Goal: Find specific page/section: Find specific page/section

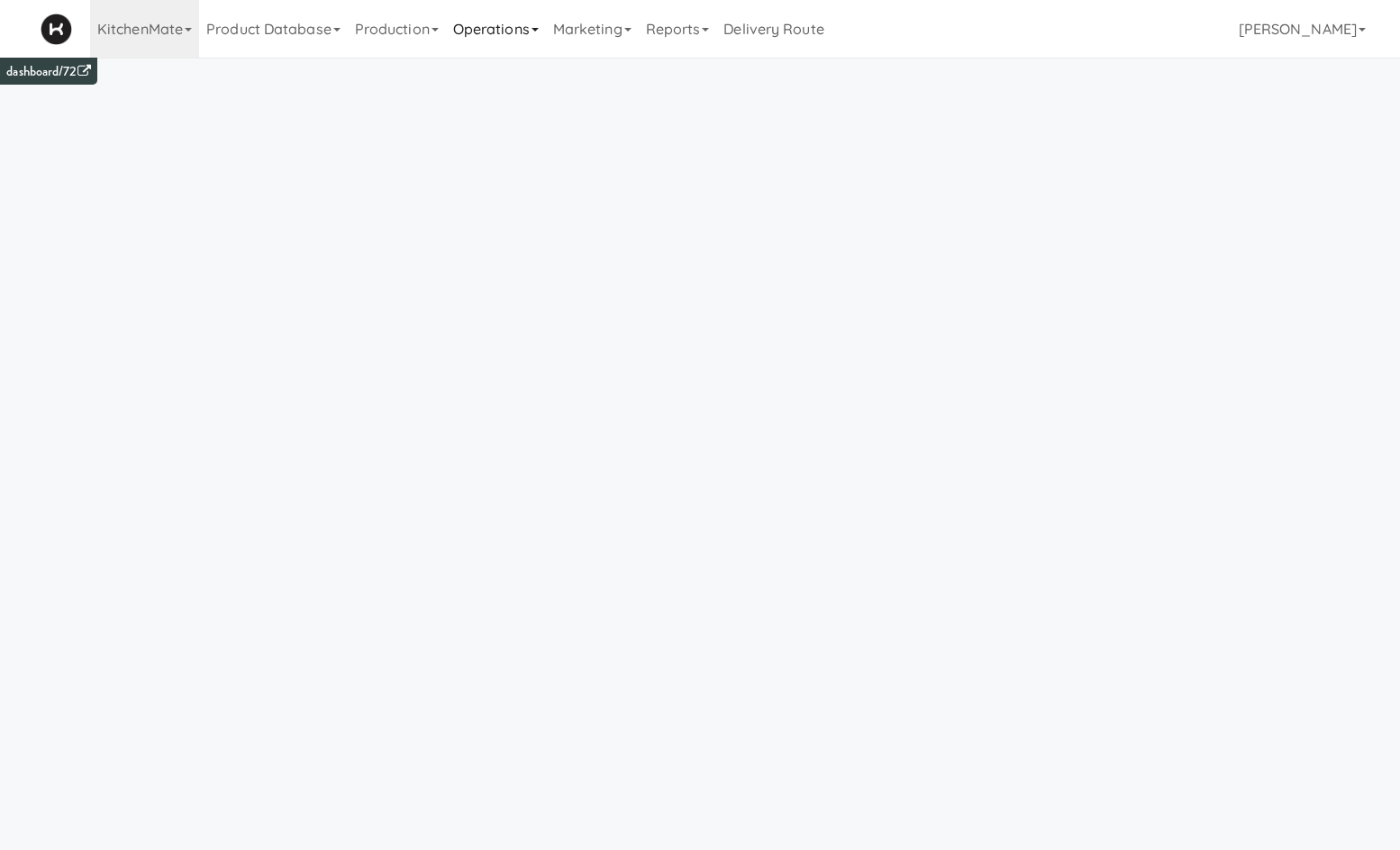
click at [509, 23] on link "Operations" at bounding box center [496, 29] width 100 height 58
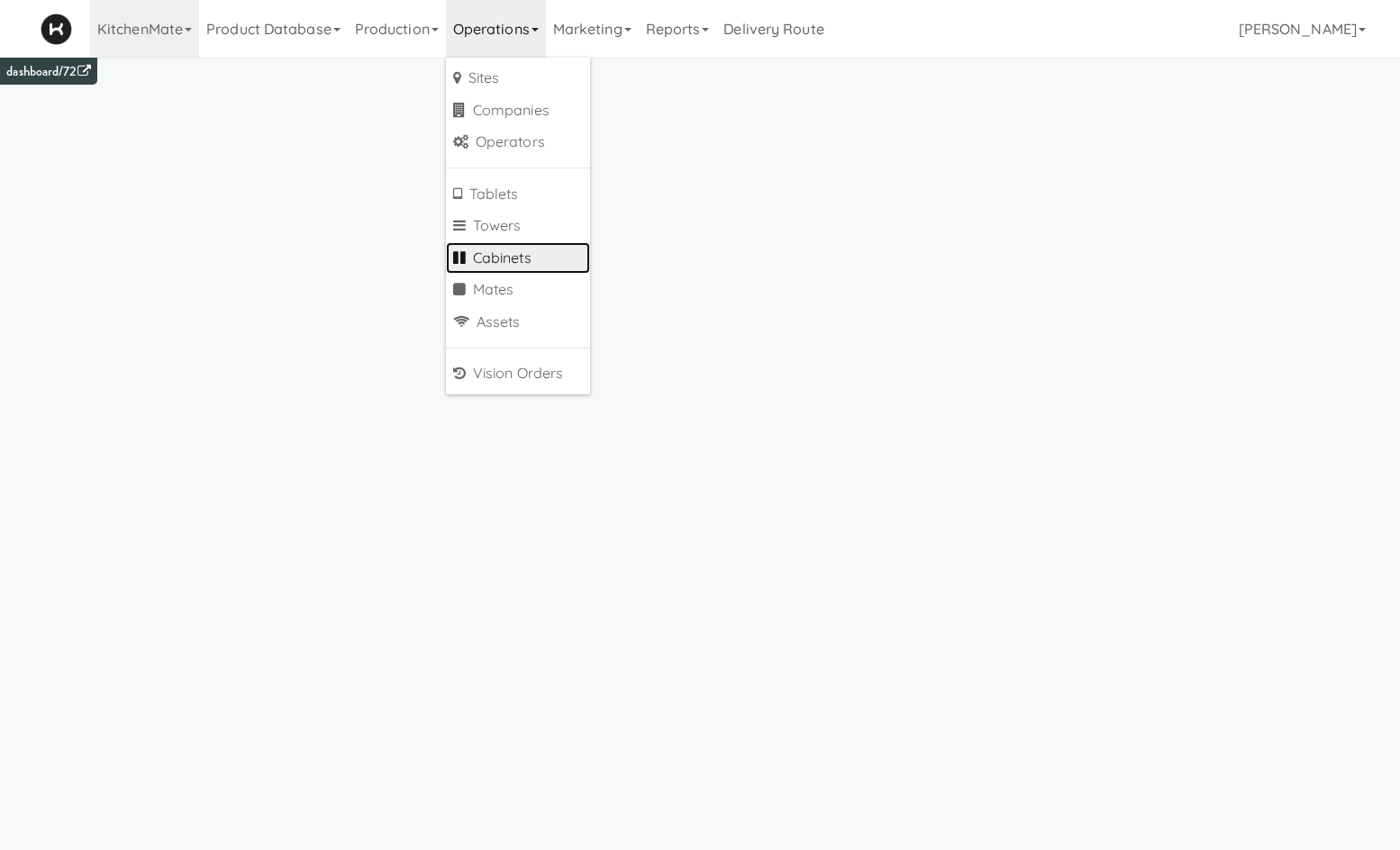
click at [548, 259] on link "Cabinets" at bounding box center [518, 258] width 144 height 33
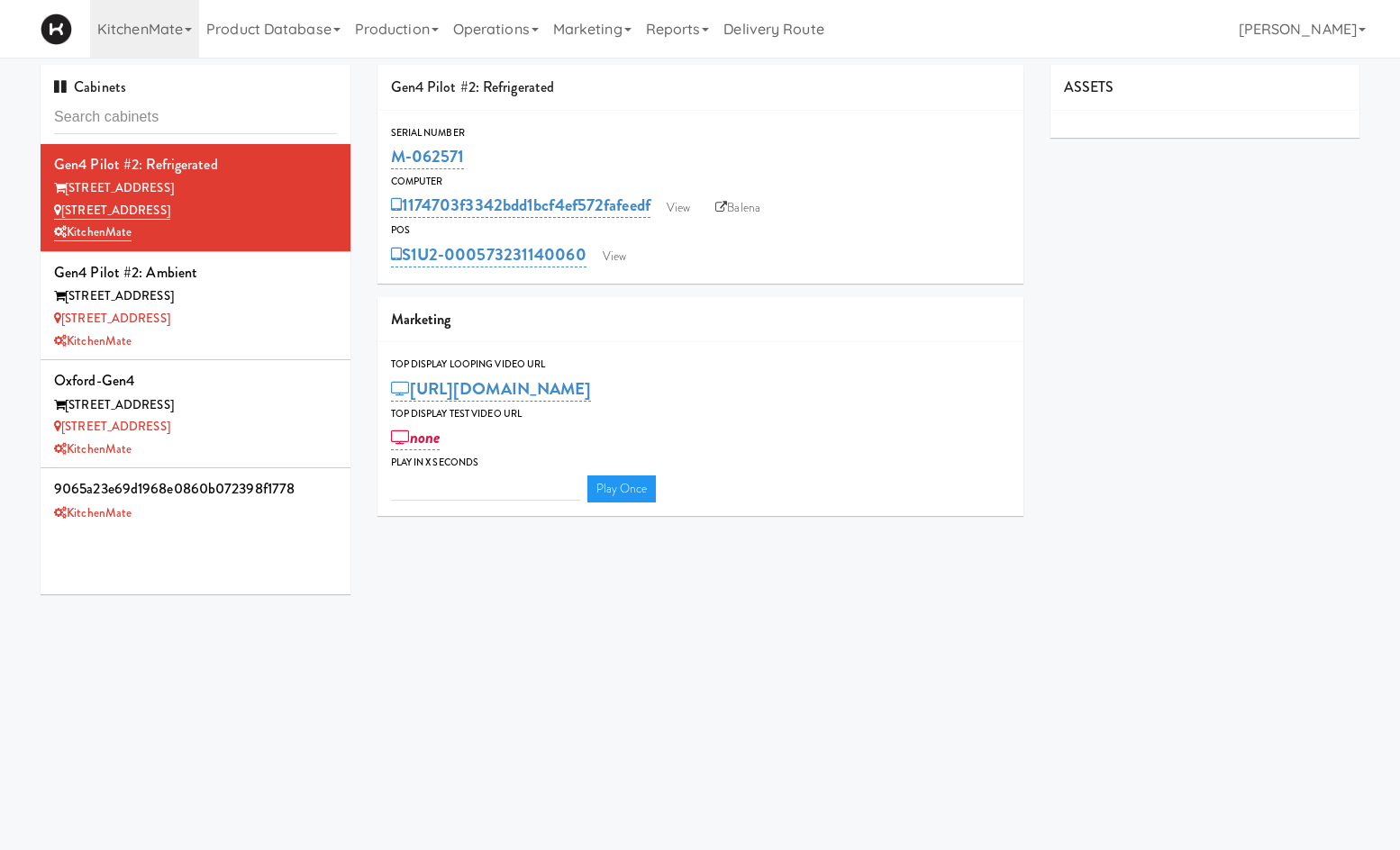
type input "3"
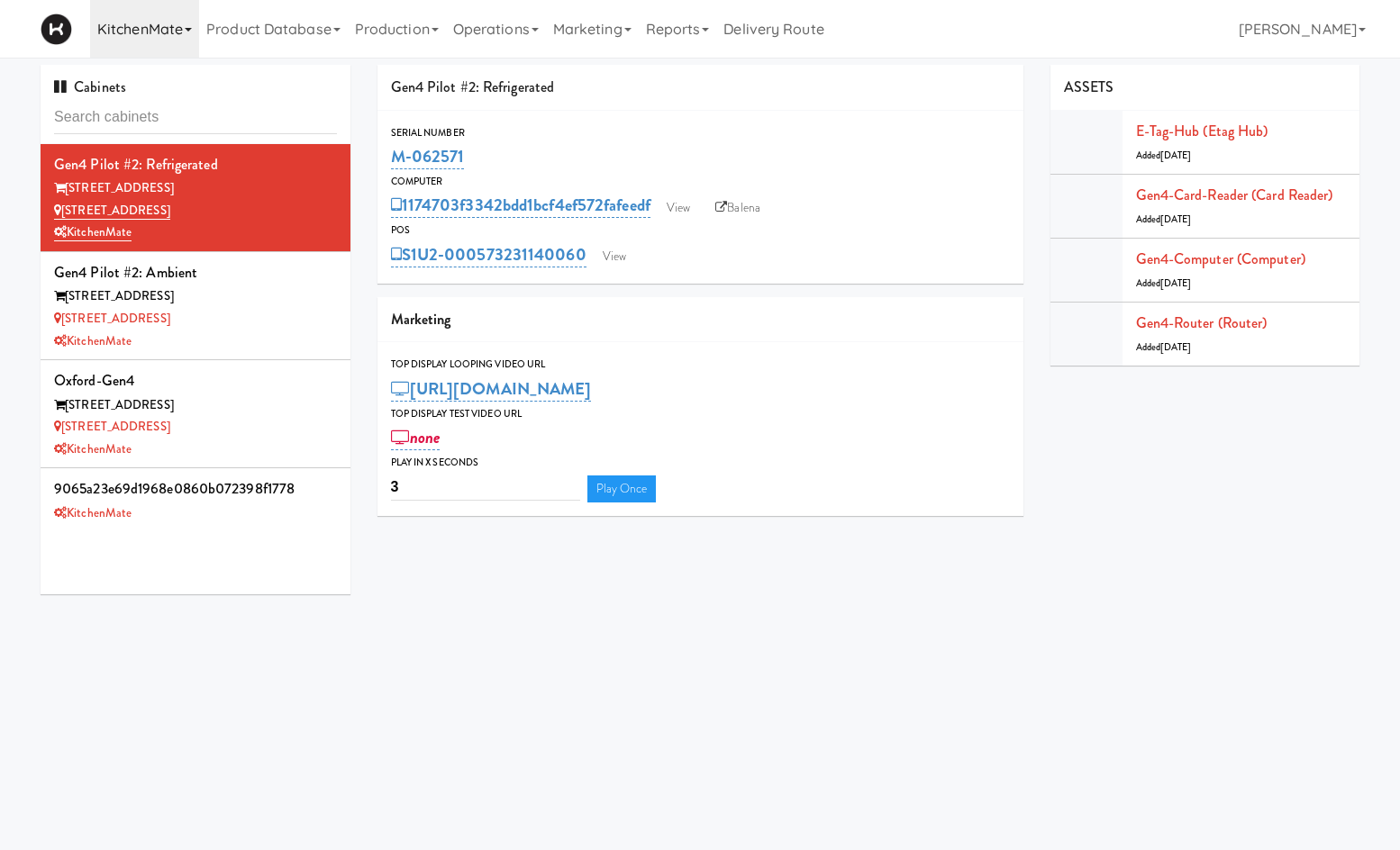
click at [184, 36] on link "KitchenMate" at bounding box center [144, 29] width 109 height 58
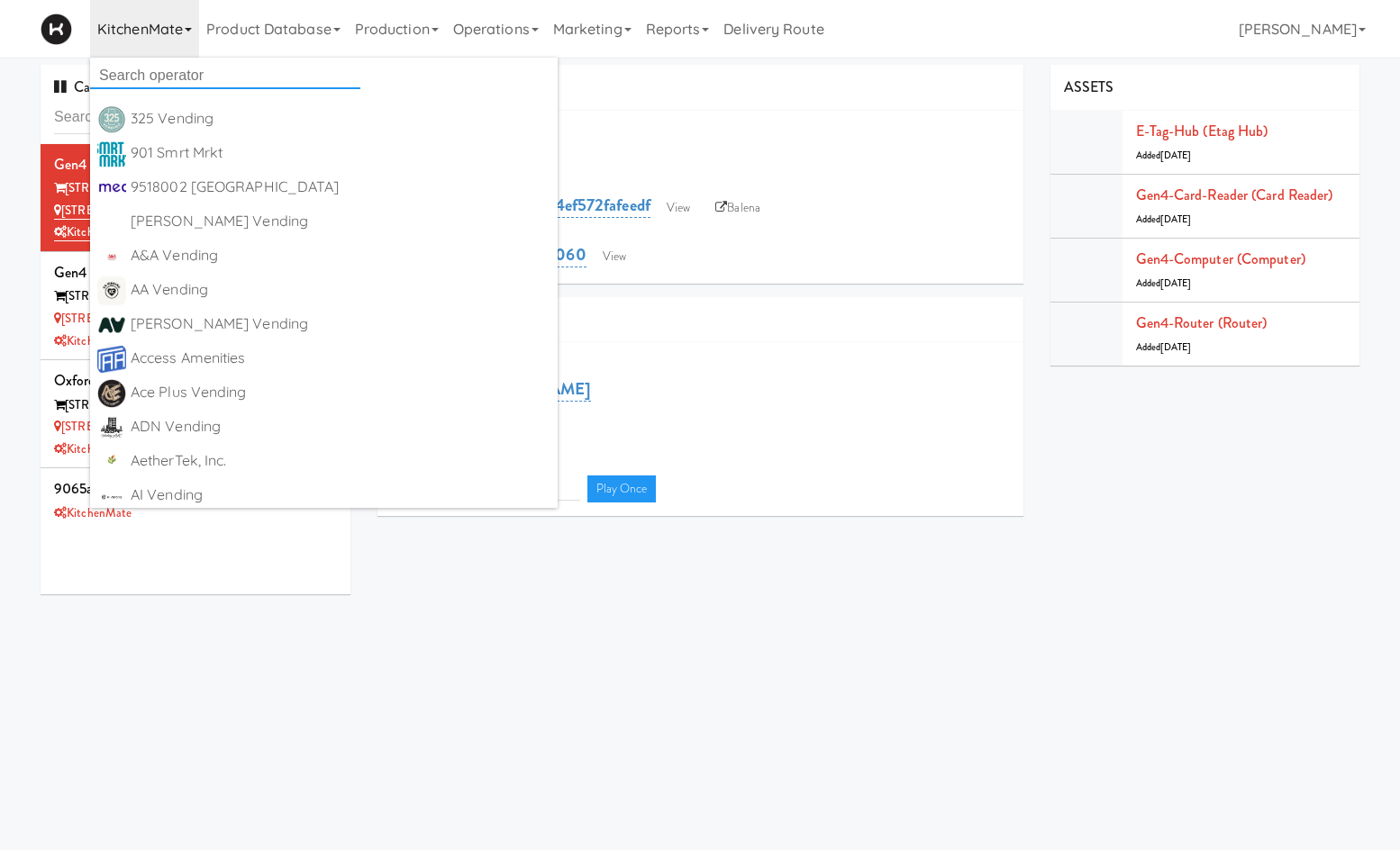
click at [186, 74] on input "text" at bounding box center [225, 75] width 270 height 27
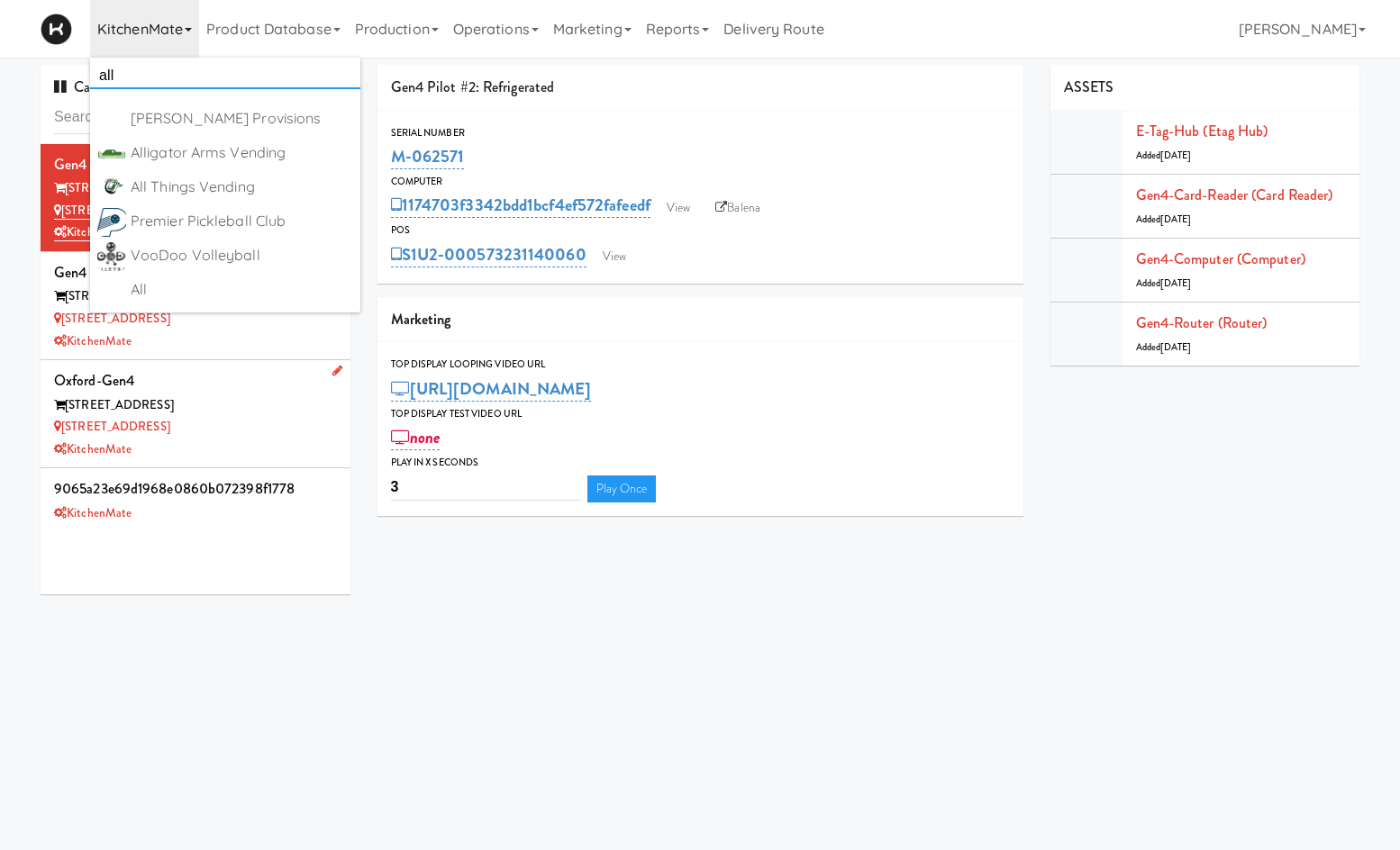
scroll to position [58, 0]
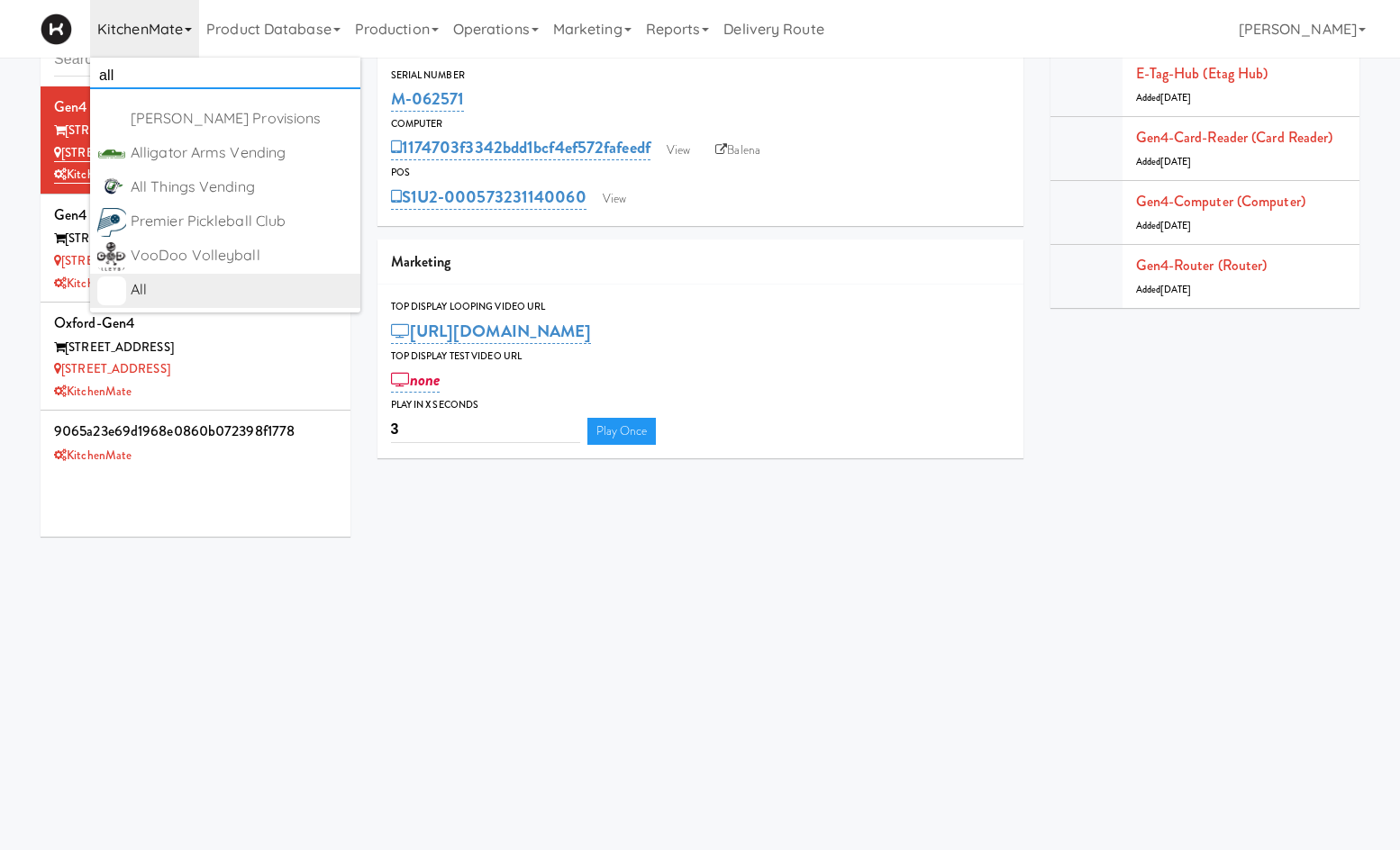
type input "all"
click at [259, 285] on div "All" at bounding box center [242, 290] width 223 height 27
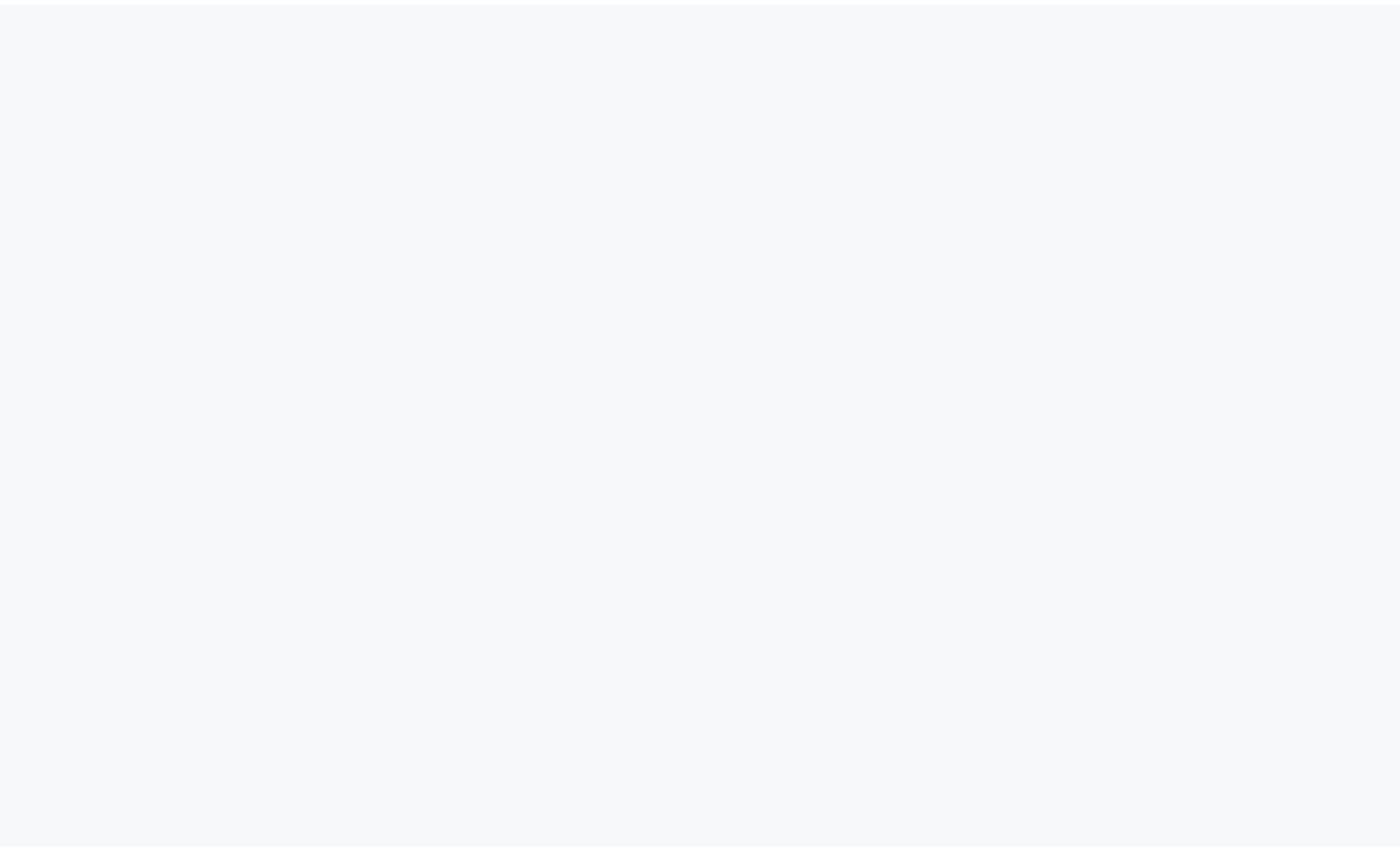
scroll to position [58, 0]
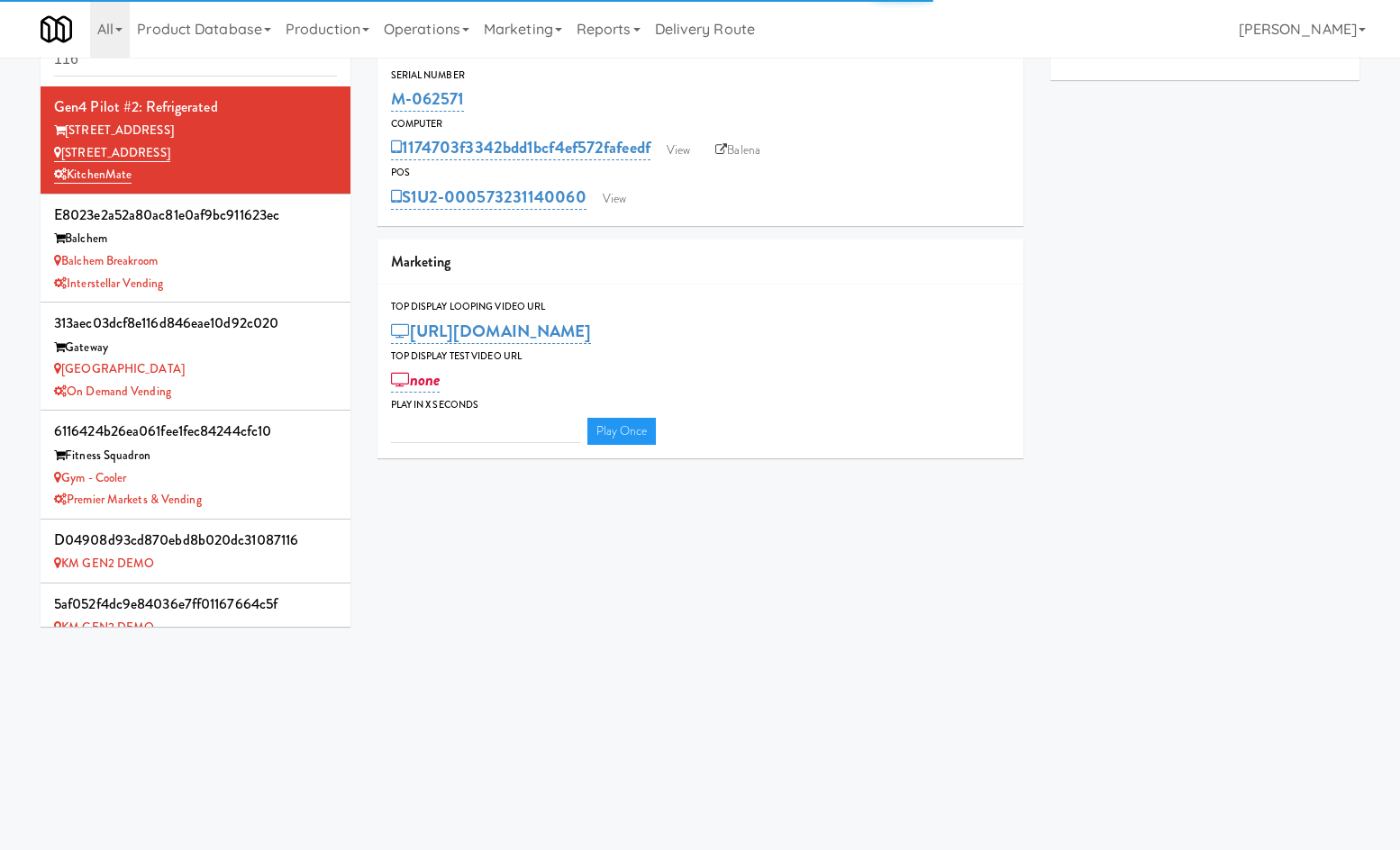
type input "3"
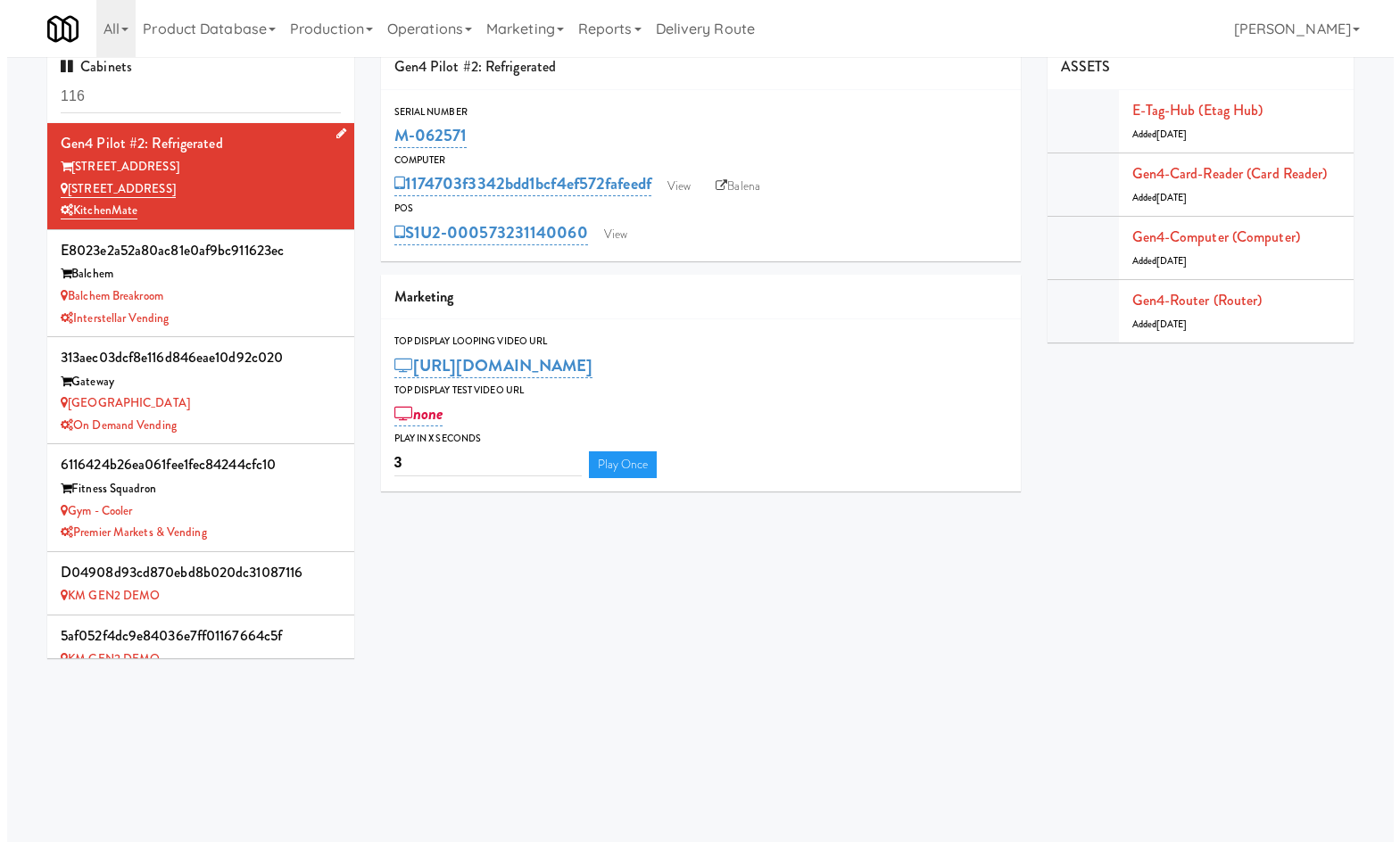
scroll to position [0, 0]
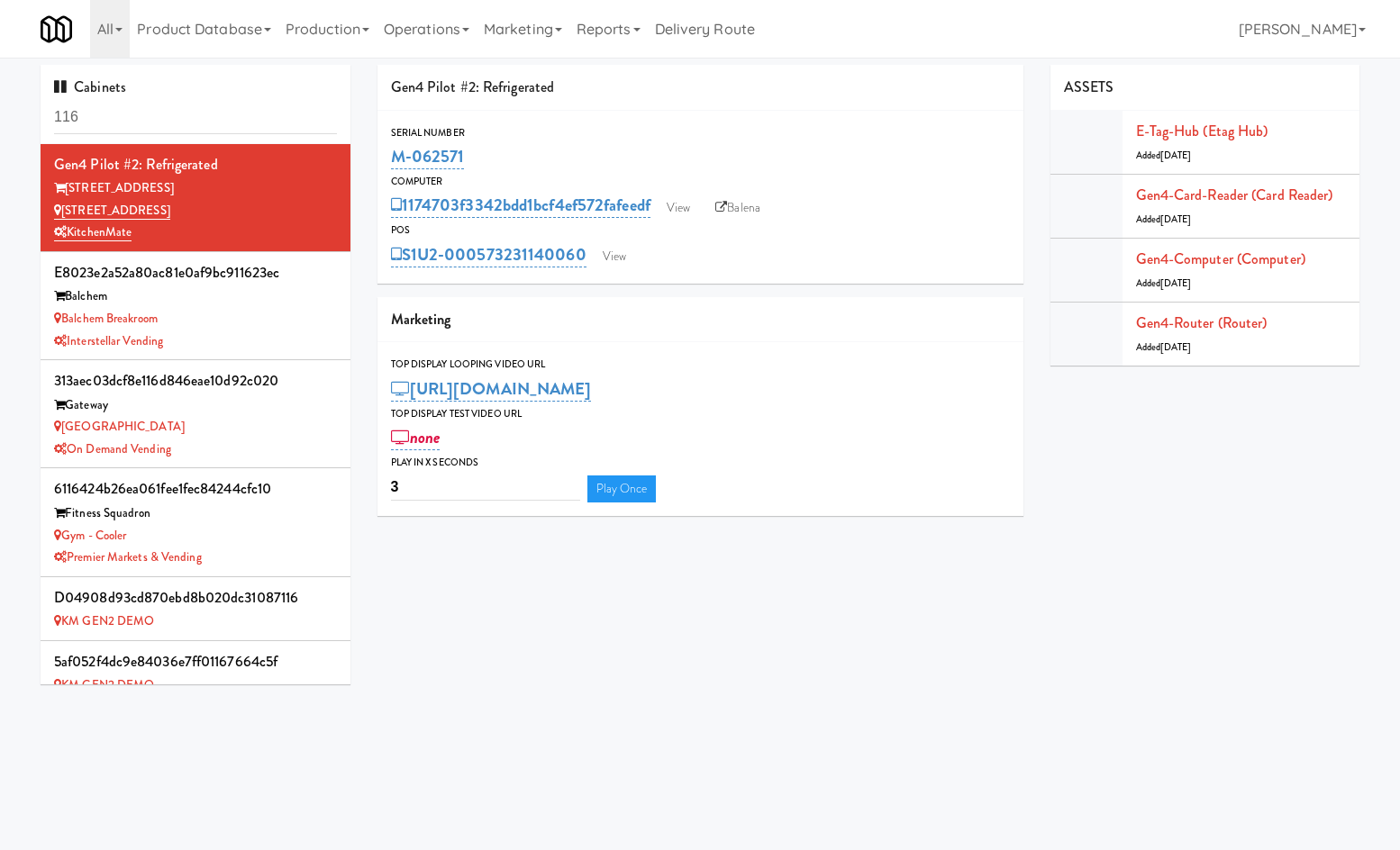
click at [174, 126] on input "116" at bounding box center [195, 117] width 283 height 33
click at [173, 127] on input "116" at bounding box center [195, 117] width 283 height 33
type input "element"
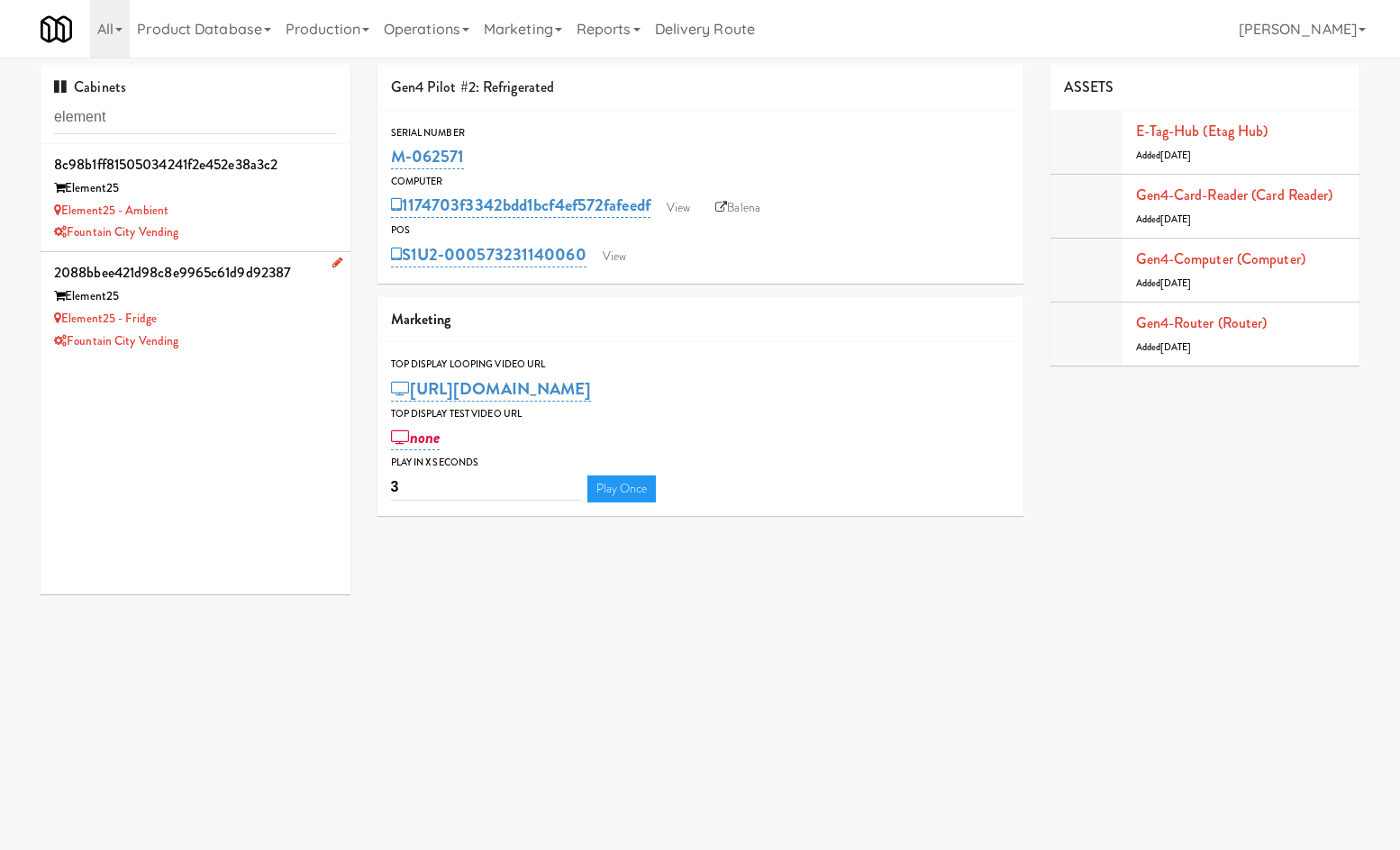
click at [265, 352] on div "Fountain City Vending" at bounding box center [195, 342] width 283 height 23
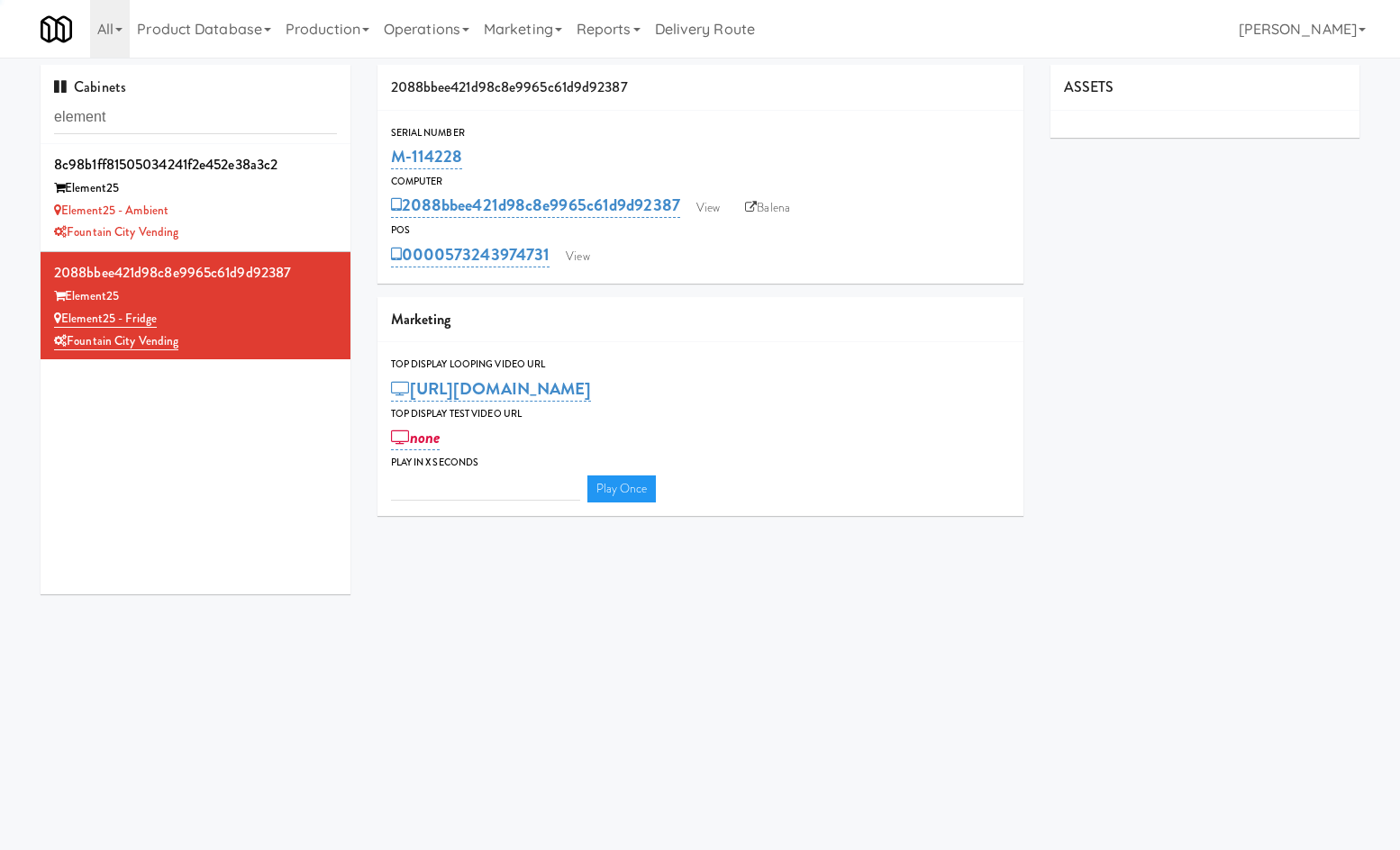
type input "3"
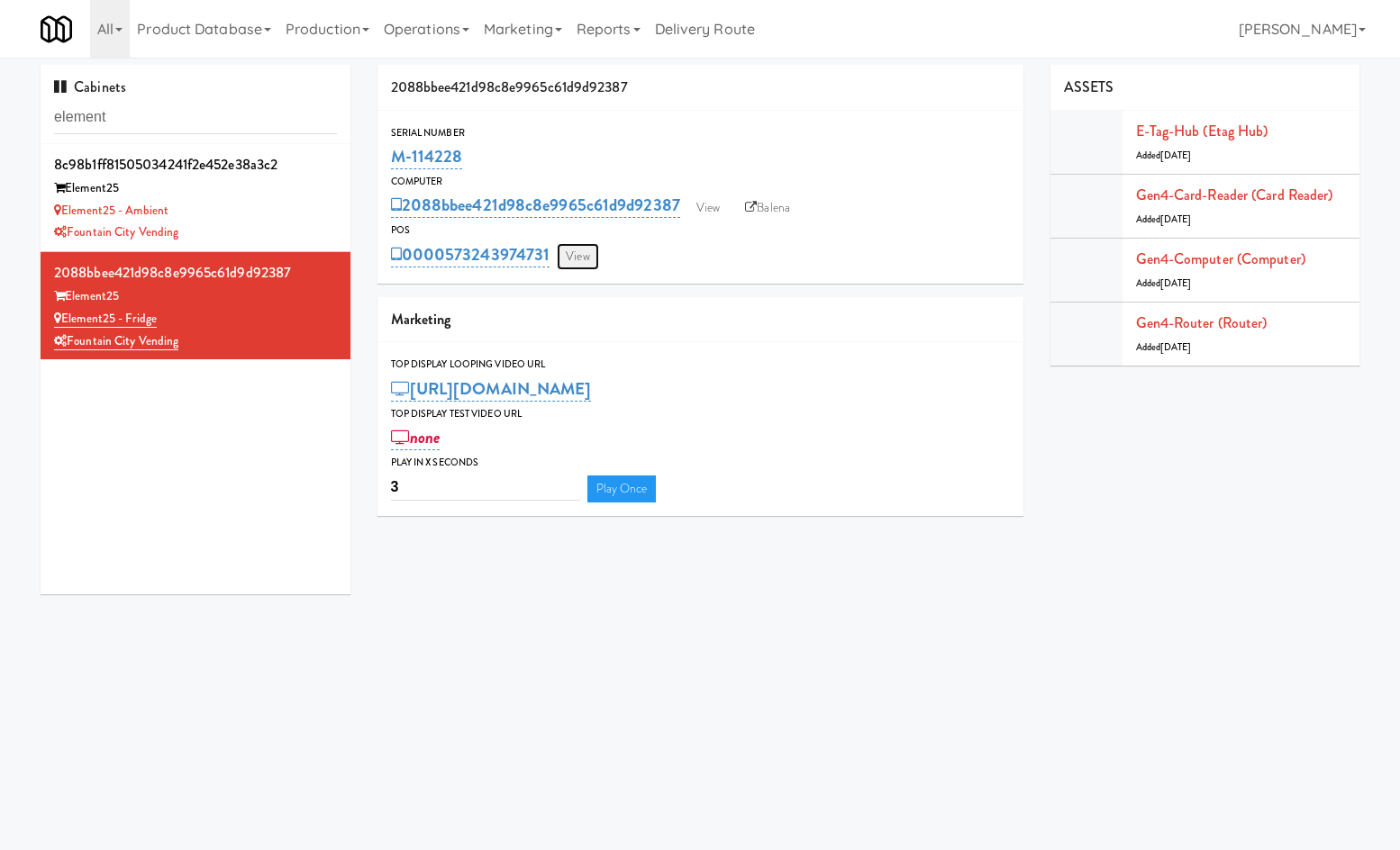
click at [582, 253] on link "View" at bounding box center [577, 256] width 41 height 27
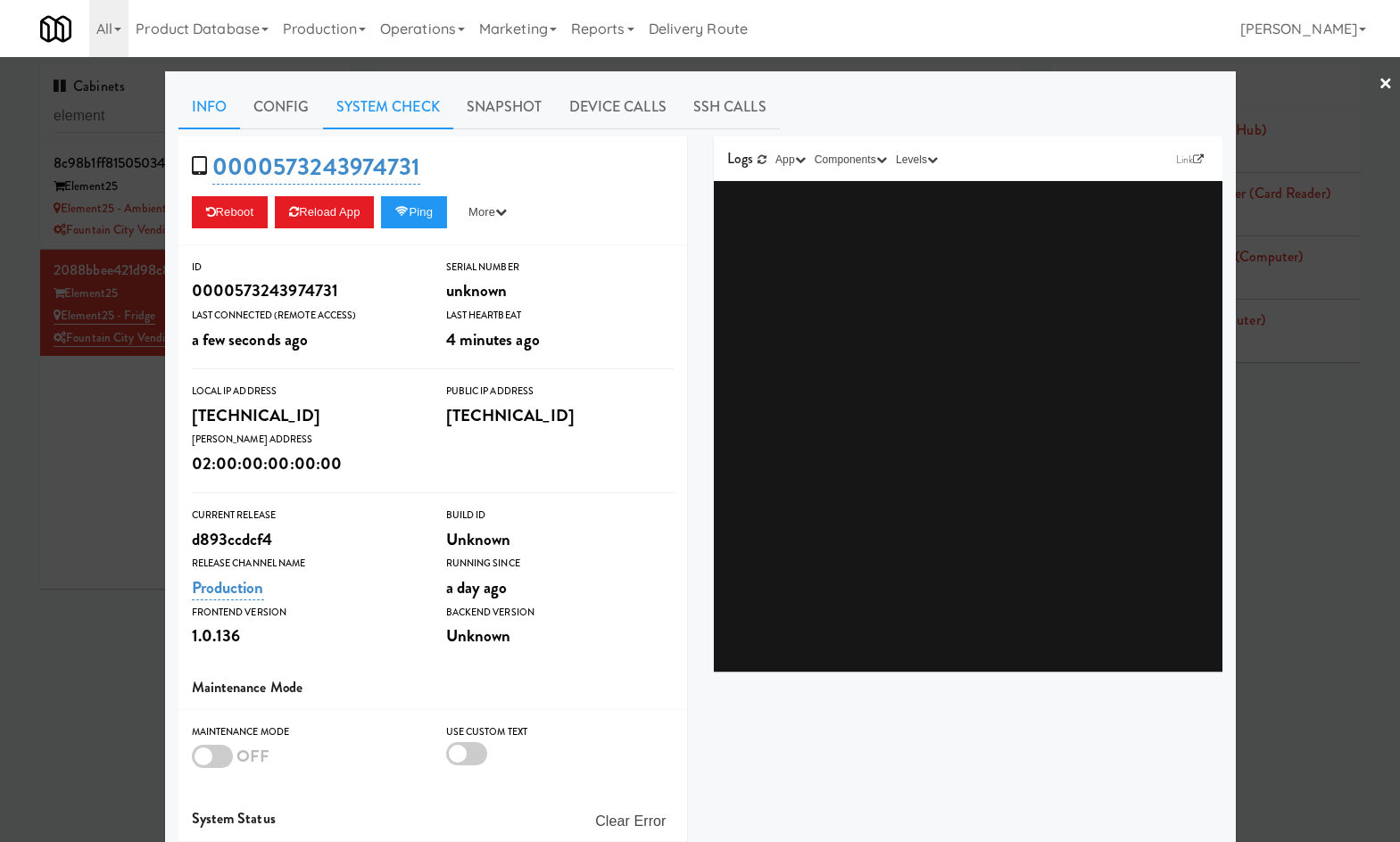
drag, startPoint x: 376, startPoint y: 101, endPoint x: 368, endPoint y: 110, distance: 12.0
click at [376, 103] on link "System Check" at bounding box center [387, 107] width 130 height 45
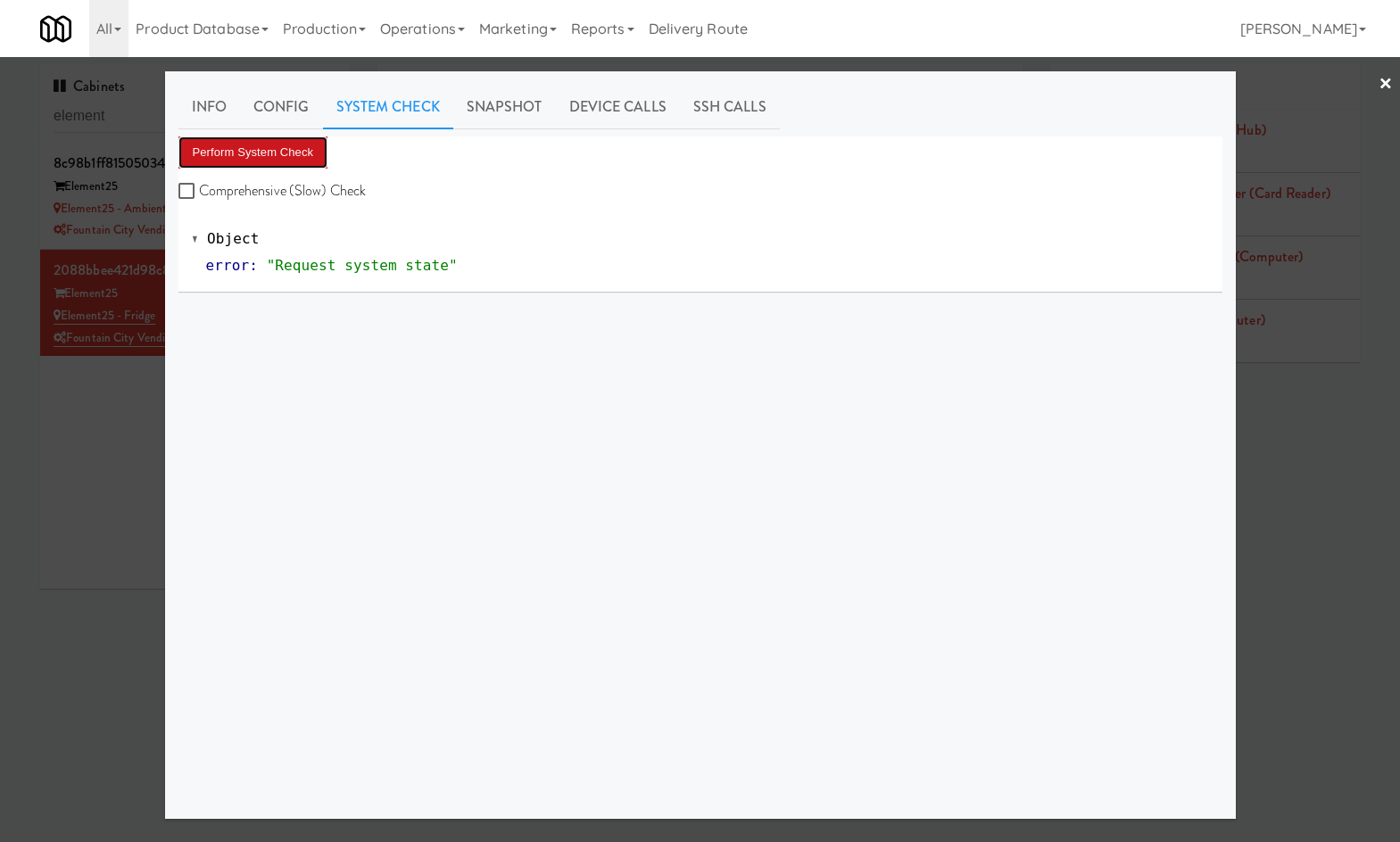
click at [284, 165] on button "Perform System Check" at bounding box center [254, 152] width 150 height 32
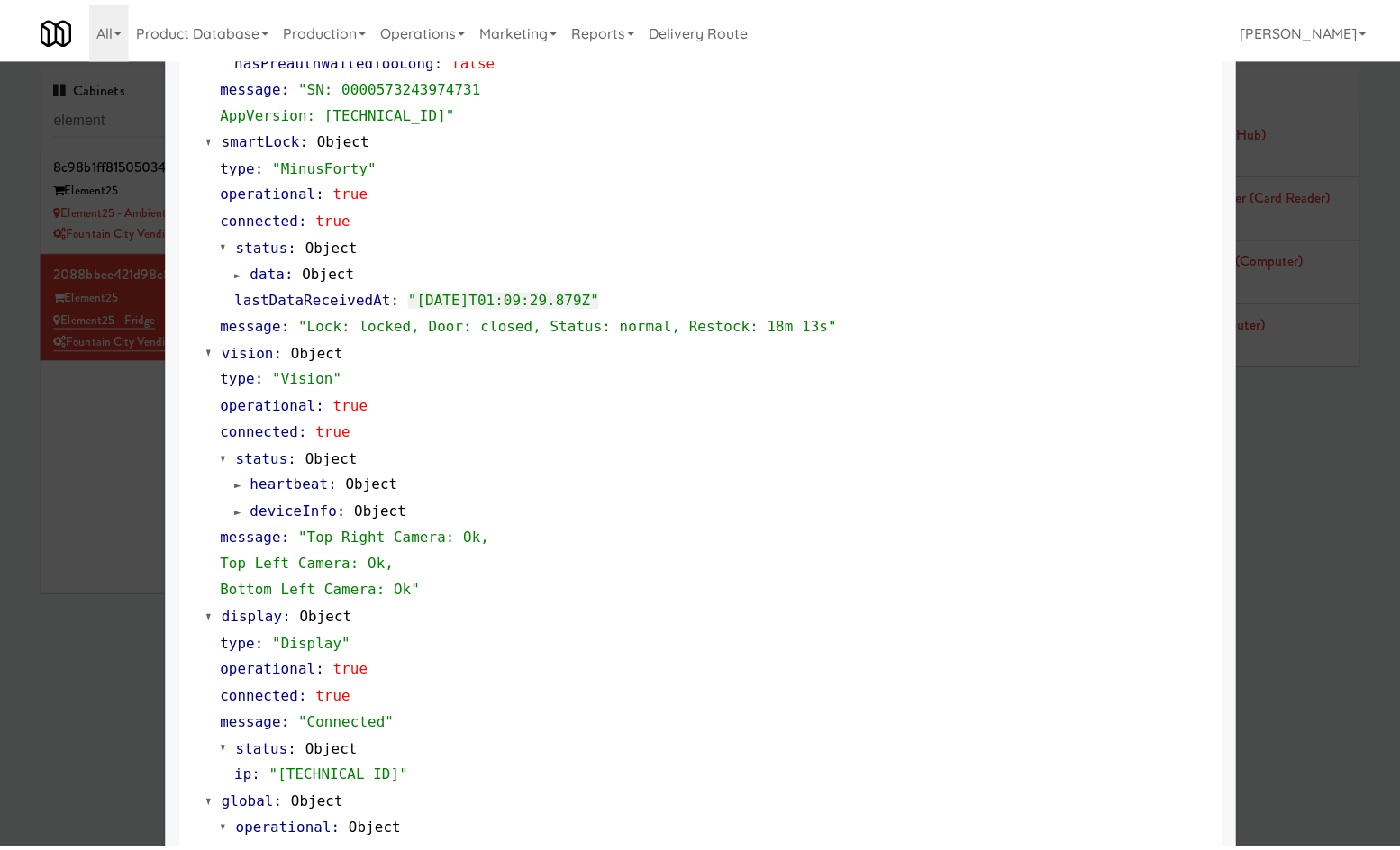
scroll to position [549, 0]
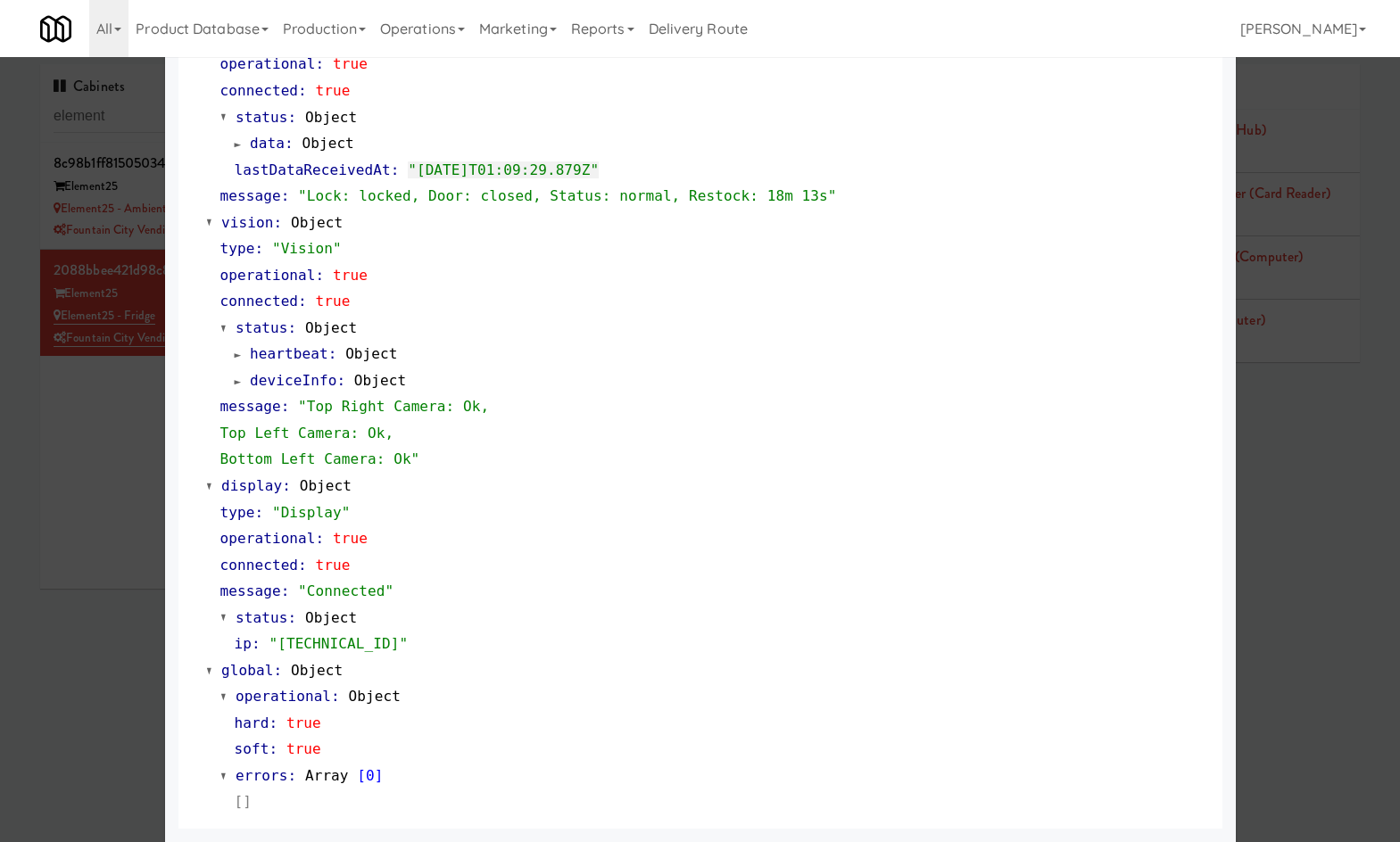
click at [100, 624] on div at bounding box center [700, 421] width 1400 height 842
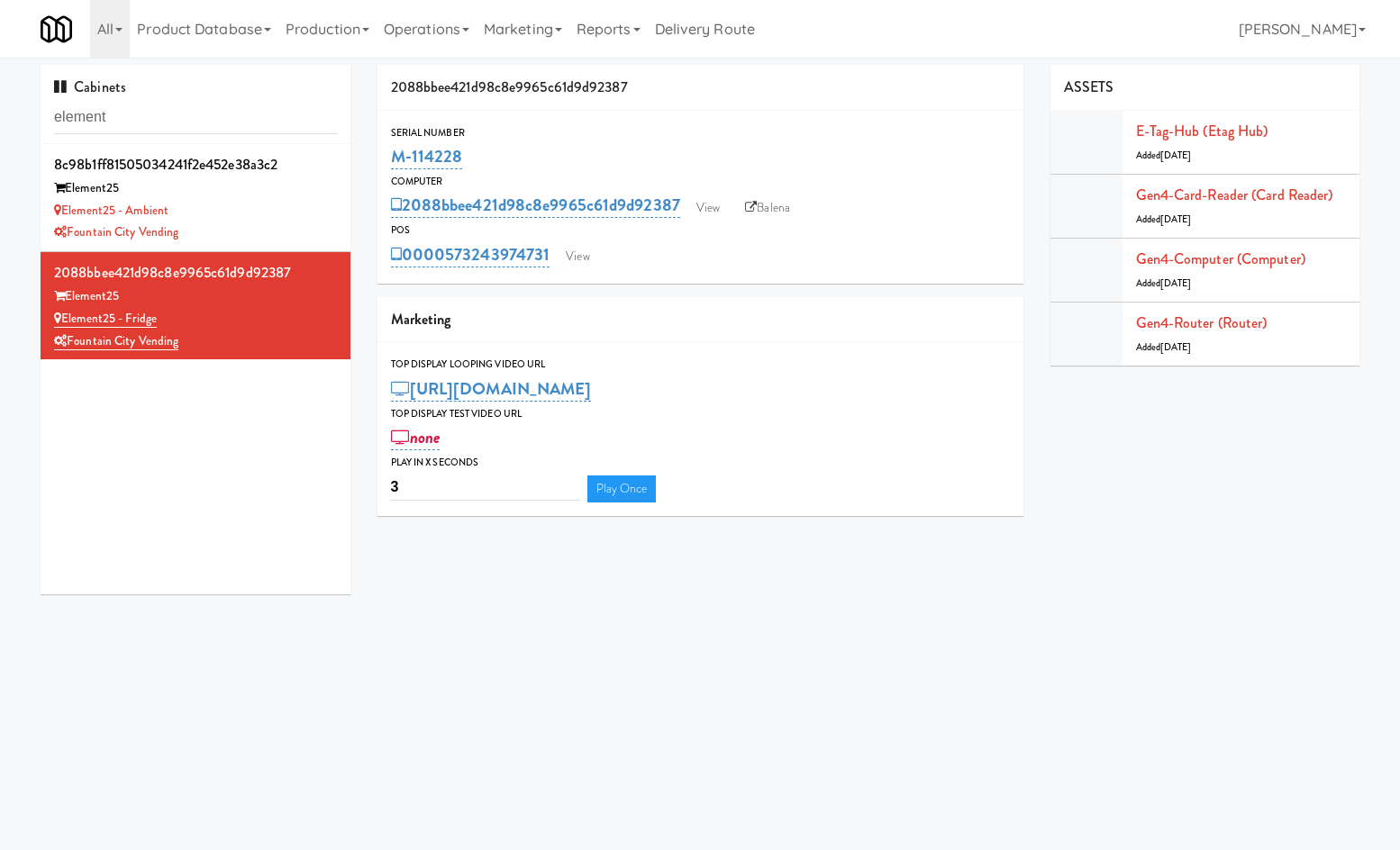
drag, startPoint x: 480, startPoint y: 170, endPoint x: 381, endPoint y: 153, distance: 100.4
click at [381, 153] on div "Serial Number M-114228" at bounding box center [700, 148] width 646 height 48
copy link "M-114228"
click at [278, 119] on input "element" at bounding box center [195, 117] width 283 height 33
click at [277, 119] on input "element" at bounding box center [195, 117] width 283 height 33
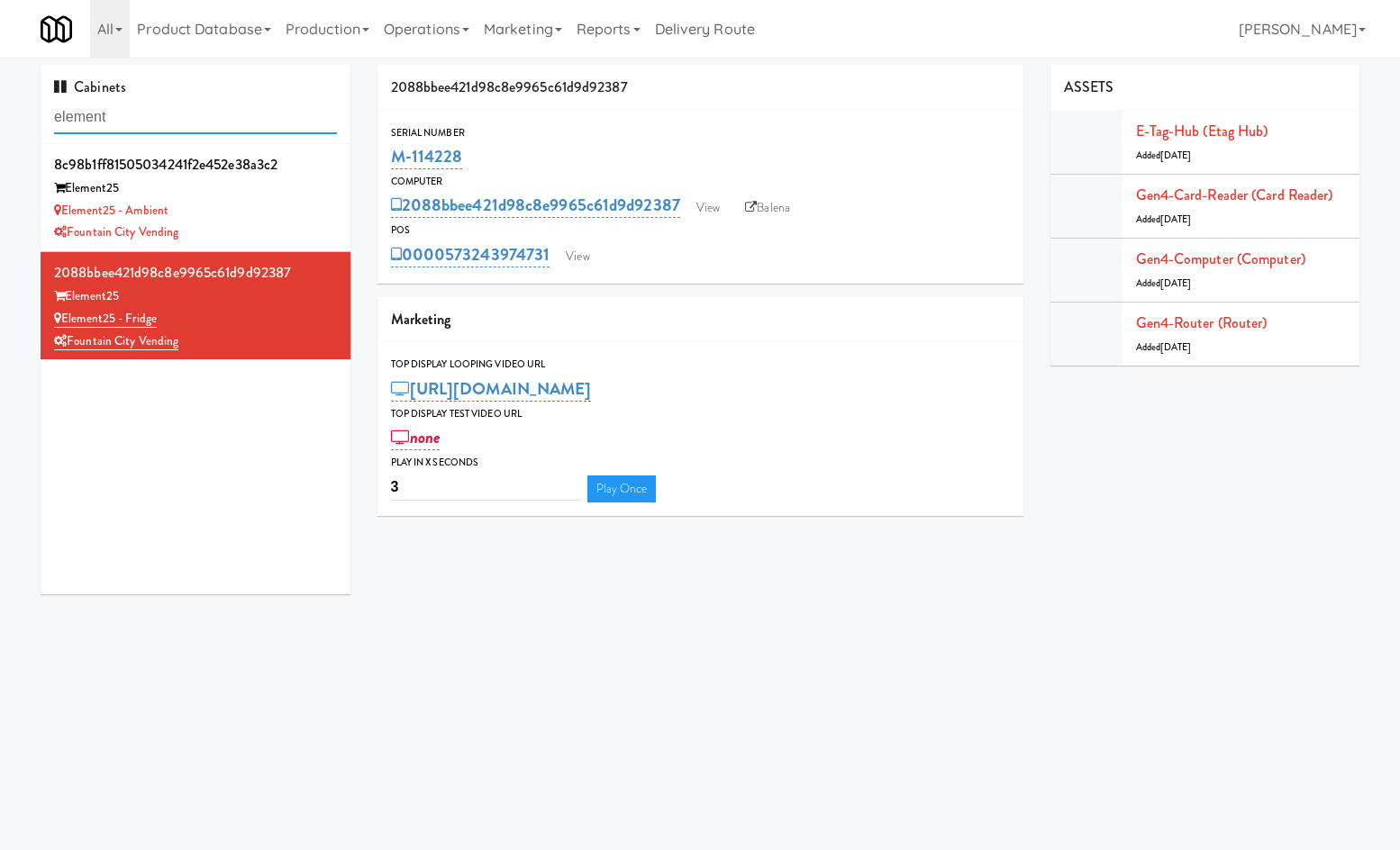
click at [277, 119] on input "element" at bounding box center [195, 117] width 283 height 33
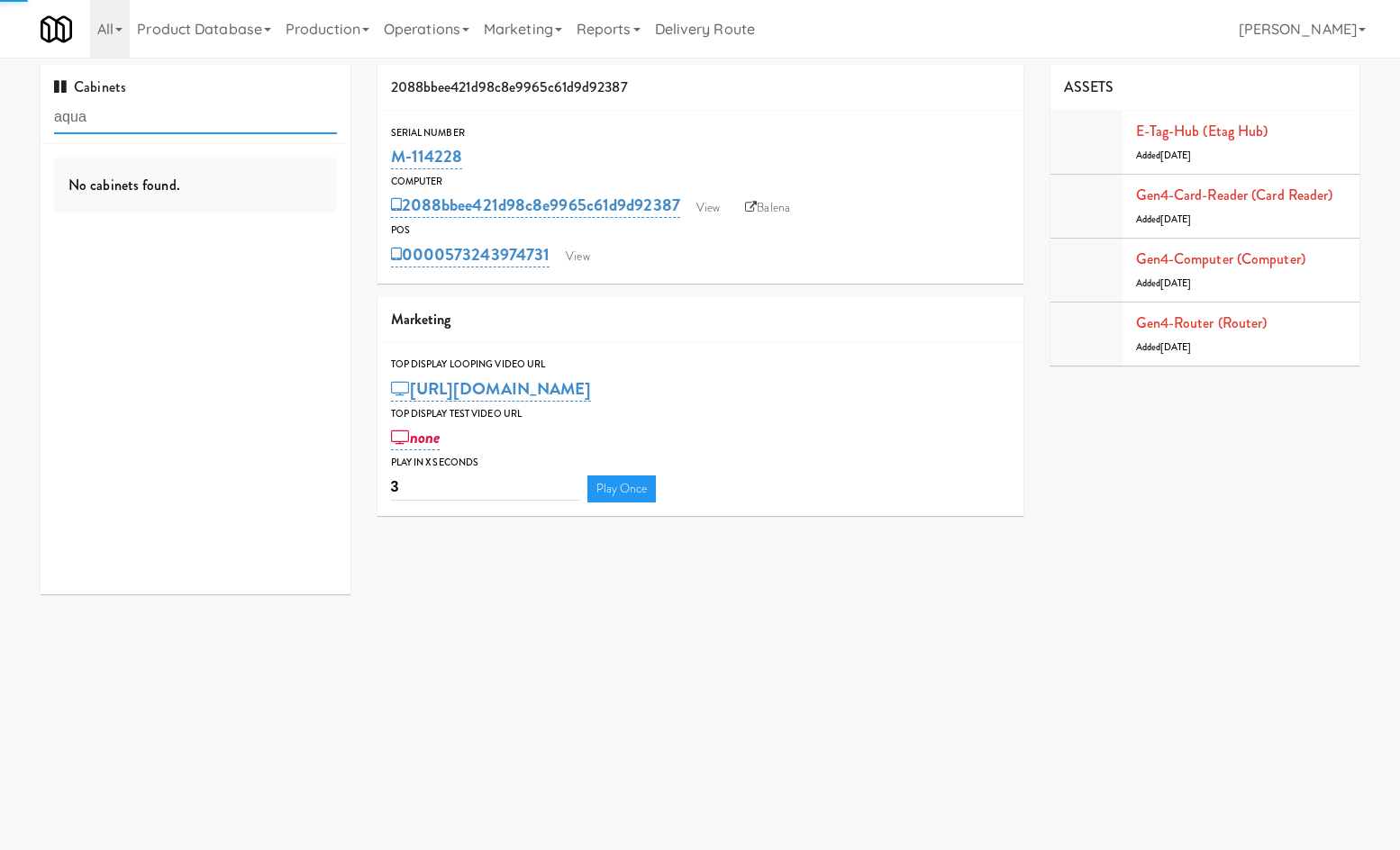
type input "aqua"
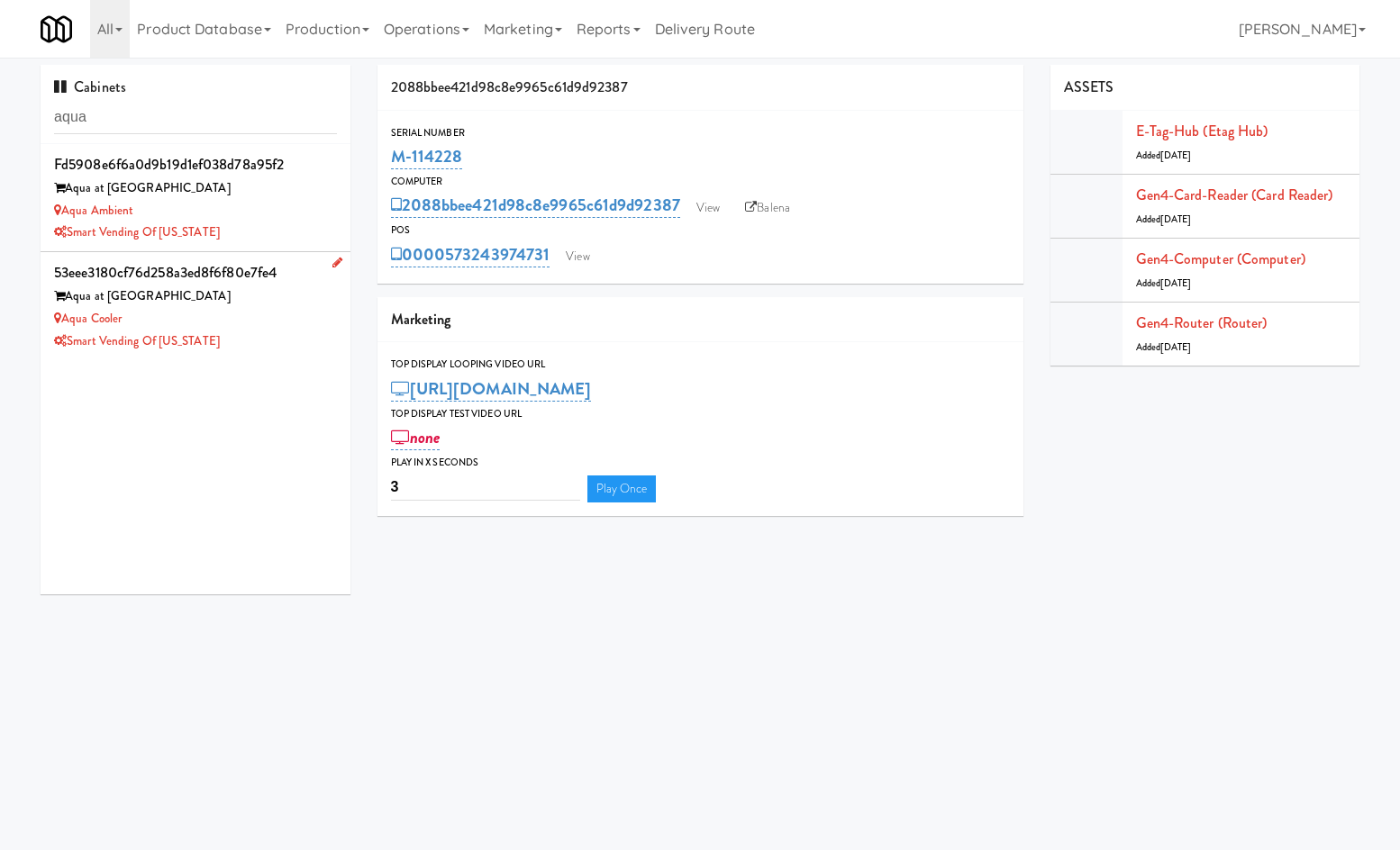
click at [277, 337] on div "Smart Vending of [US_STATE]" at bounding box center [195, 342] width 283 height 23
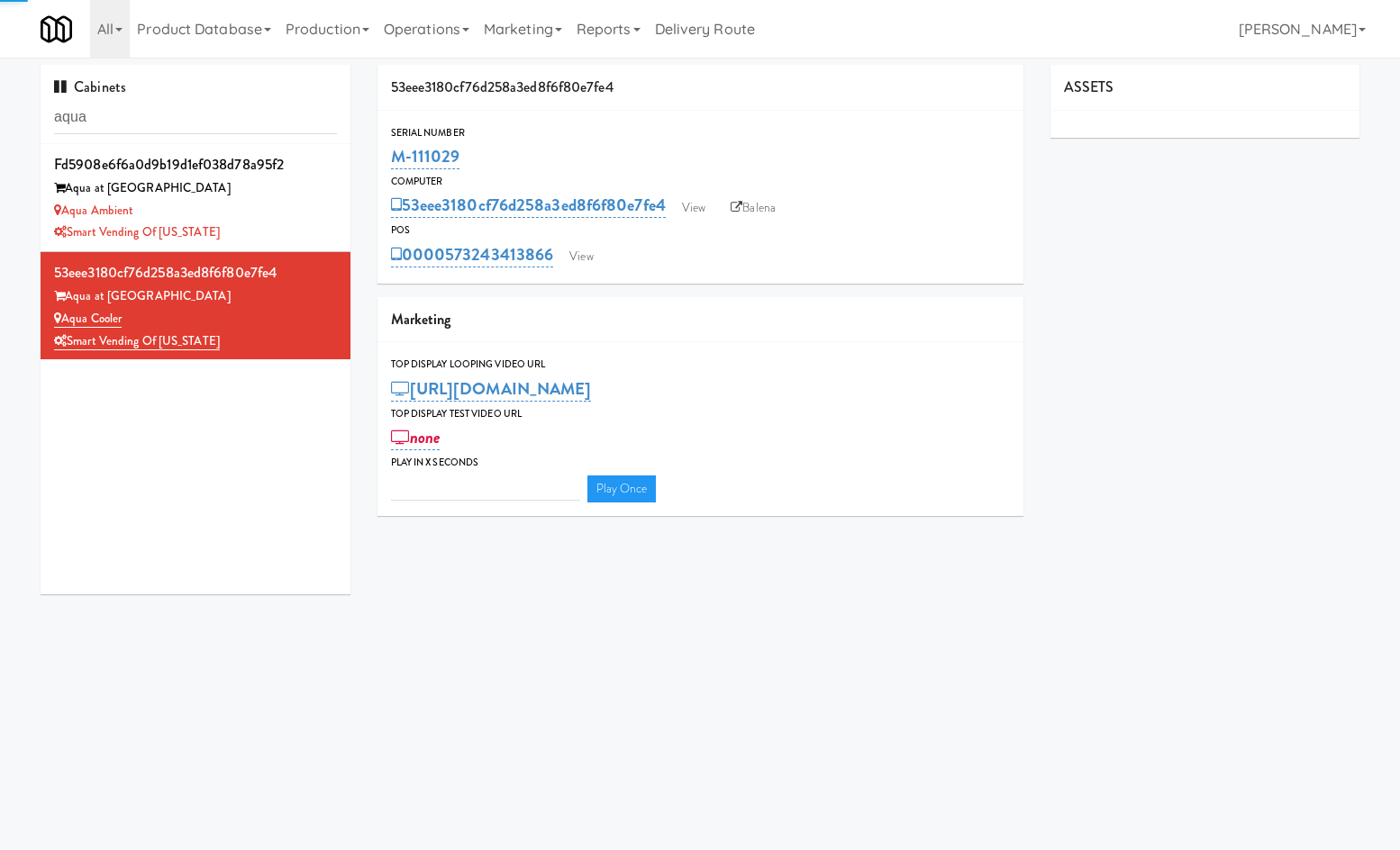
type input "3"
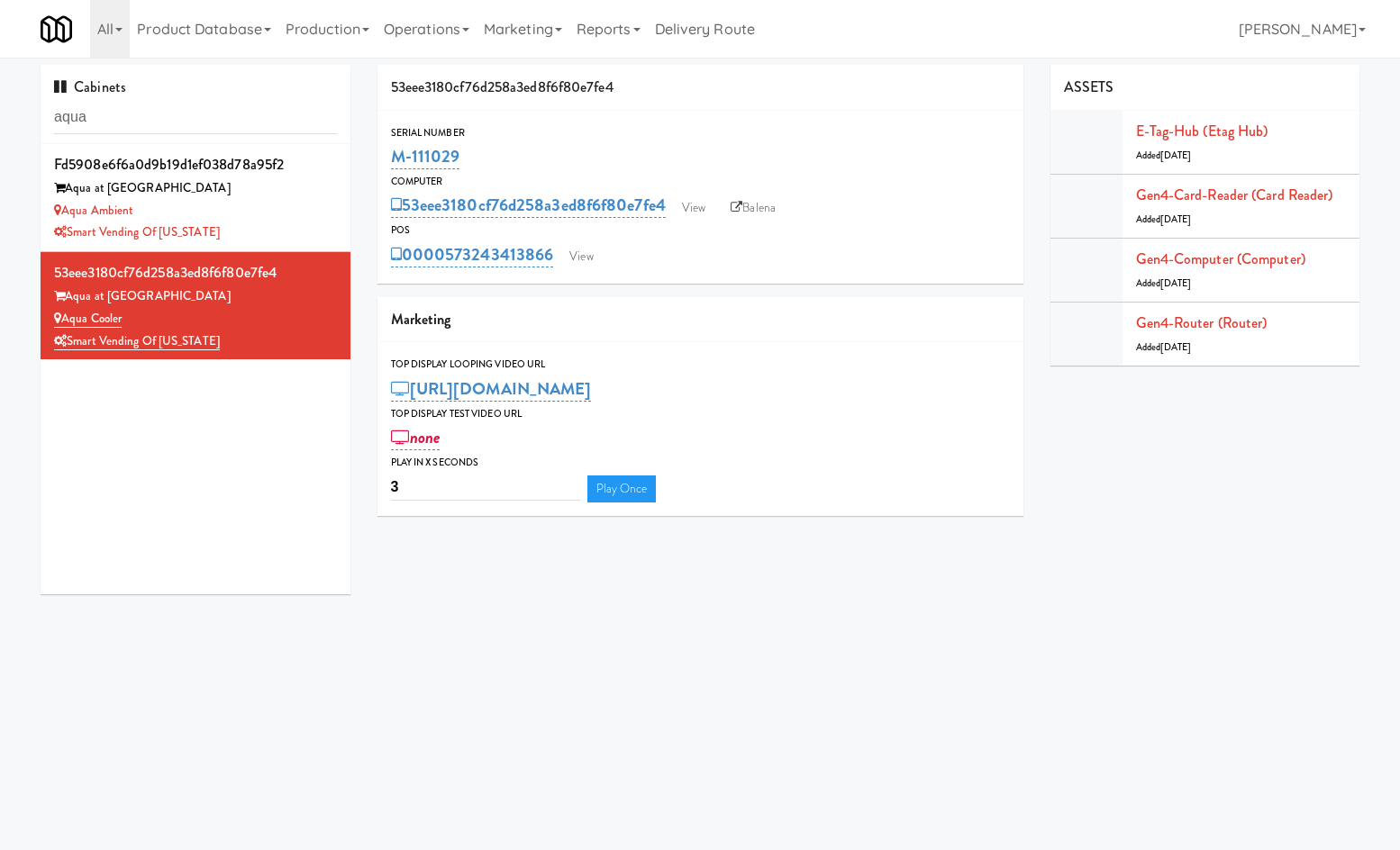
drag, startPoint x: 493, startPoint y: 153, endPoint x: 395, endPoint y: 175, distance: 100.4
click at [370, 155] on div "53eee3180cf76d258a3ed8f6f80e7fe4 Serial Number M-111029 Computer 53eee3180cf76d…" at bounding box center [700, 297] width 673 height 465
copy link "M-111029"
